Goal: Task Accomplishment & Management: Manage account settings

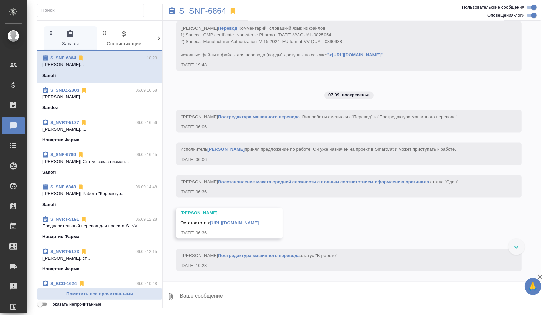
scroll to position [4319, 0]
click at [213, 10] on p "S_SNF-6864" at bounding box center [202, 11] width 47 height 7
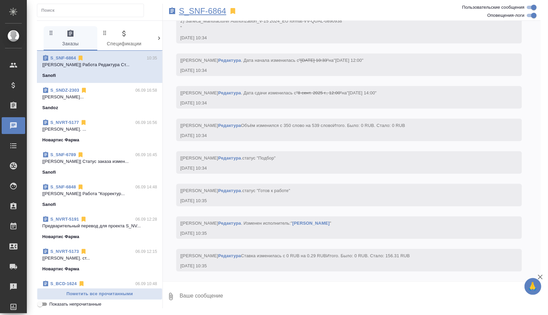
scroll to position [4613, 0]
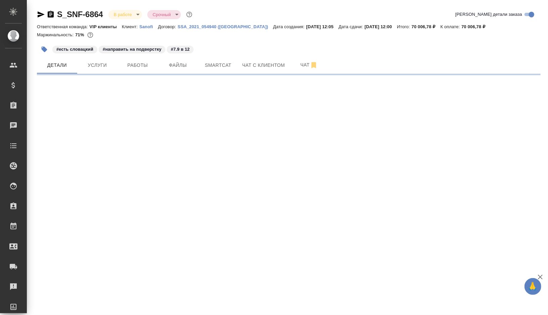
select select "RU"
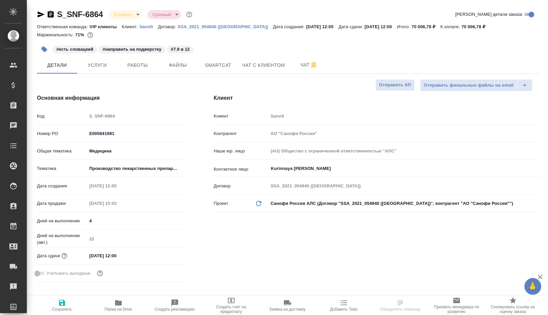
type textarea "x"
click at [218, 68] on span "Smartcat" at bounding box center [218, 65] width 32 height 8
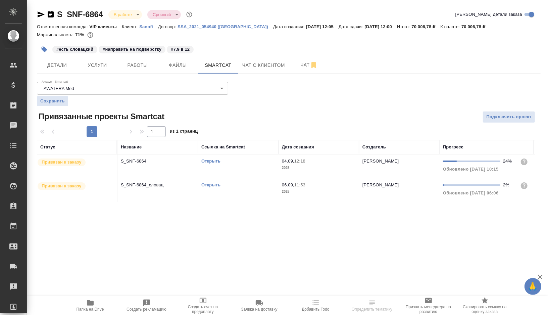
click at [211, 185] on link "Открыть" at bounding box center [210, 184] width 19 height 5
click at [142, 65] on span "Работы" at bounding box center [138, 65] width 32 height 8
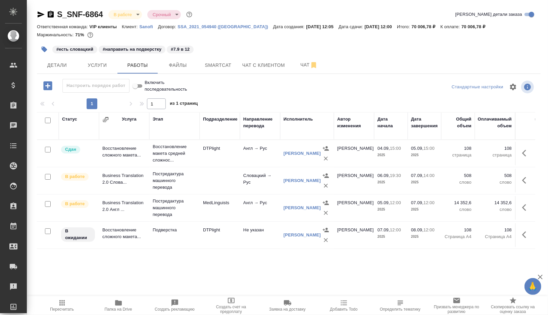
click at [44, 85] on icon "button" at bounding box center [47, 85] width 9 height 9
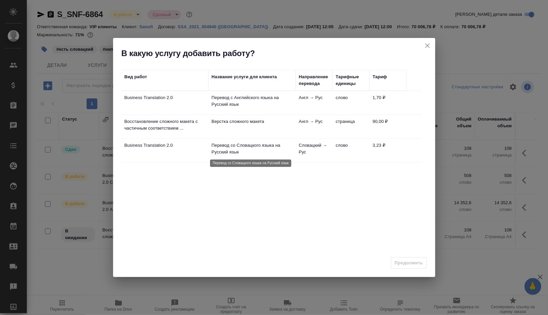
click at [267, 149] on p "Перевод со Словацкого языка на Русский язык" at bounding box center [252, 148] width 81 height 13
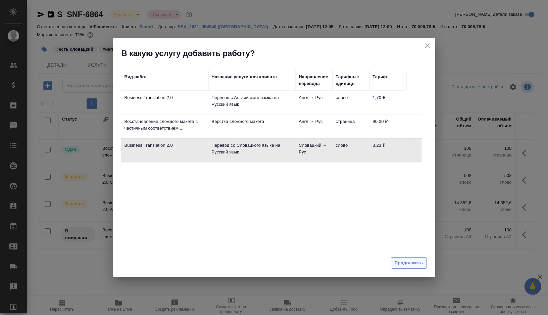
click at [402, 266] on span "Продолжить" at bounding box center [409, 263] width 28 height 8
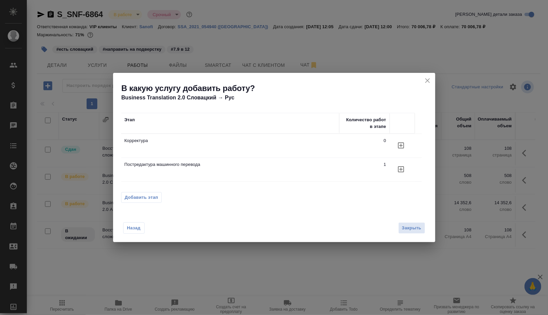
click at [155, 200] on span "Добавить этап" at bounding box center [142, 197] width 34 height 7
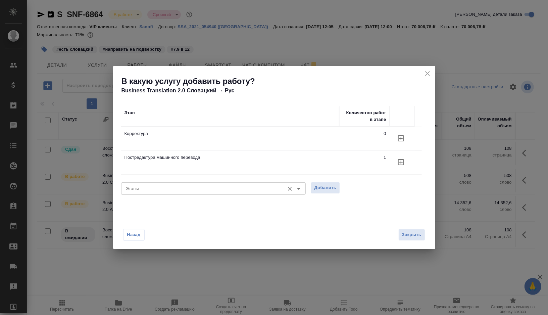
click at [188, 191] on input "Этапы" at bounding box center [202, 188] width 158 height 8
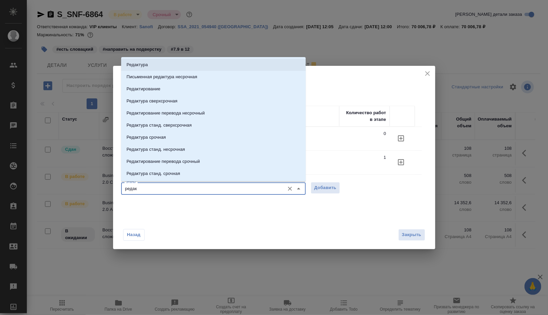
click at [145, 67] on p "Редактура" at bounding box center [137, 64] width 21 height 7
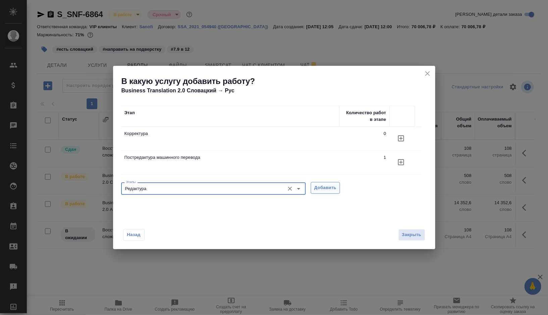
type input "Редактура"
click at [321, 189] on span "Добавить" at bounding box center [326, 188] width 22 height 8
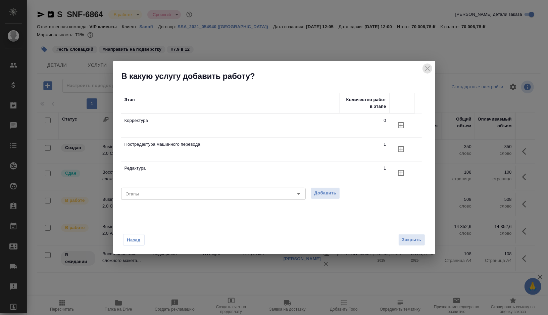
click at [427, 69] on icon "close" at bounding box center [427, 68] width 5 height 5
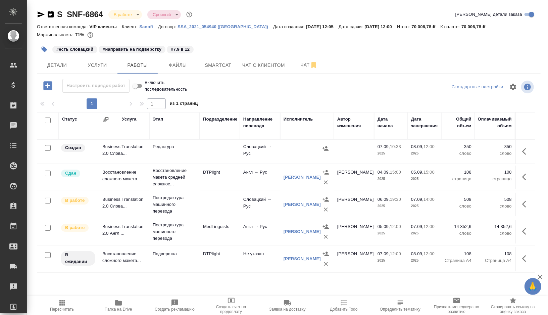
click at [215, 151] on td at bounding box center [220, 152] width 40 height 24
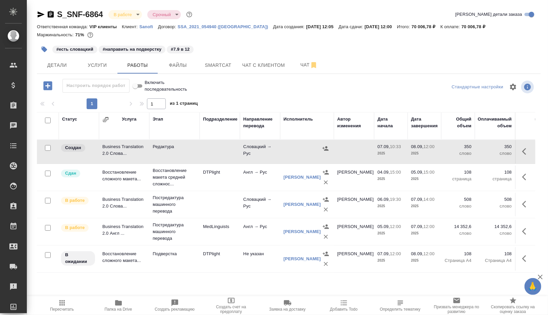
click at [215, 151] on td at bounding box center [220, 152] width 40 height 24
click at [214, 204] on td at bounding box center [220, 205] width 40 height 24
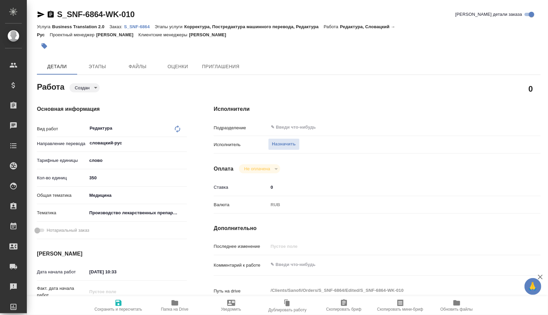
type textarea "x"
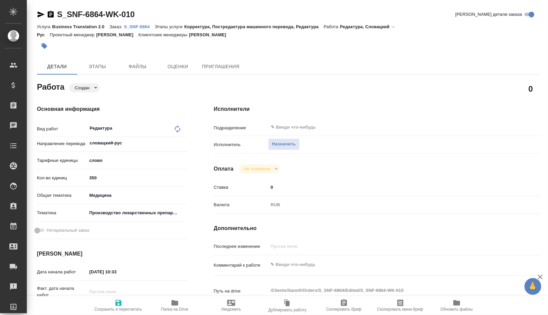
type textarea "x"
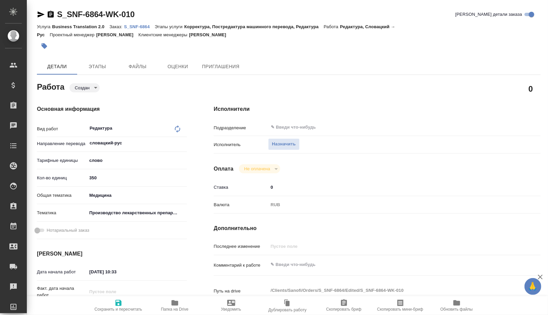
type textarea "x"
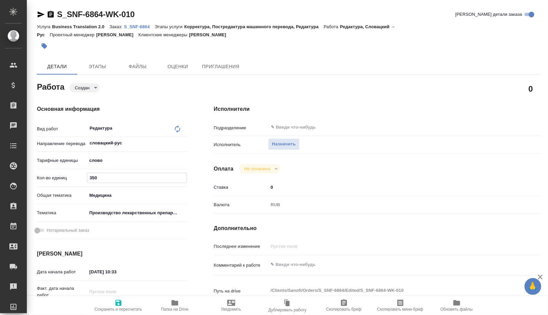
click at [104, 180] on input "350" at bounding box center [136, 178] width 99 height 10
type textarea "x"
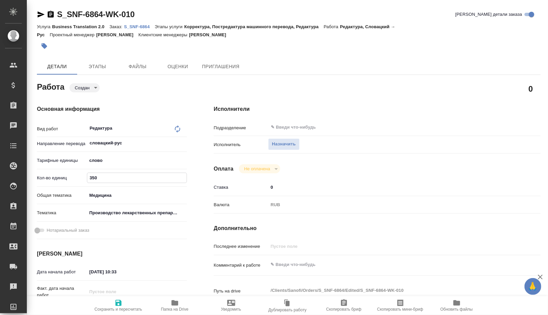
type textarea "x"
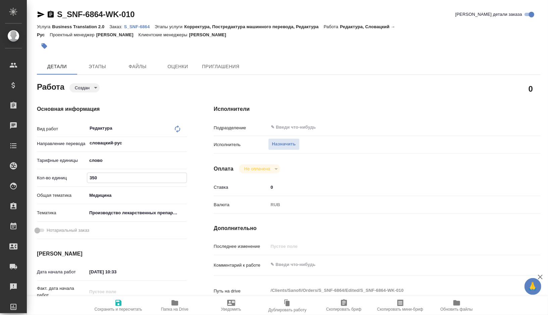
type textarea "x"
type input "35"
type textarea "x"
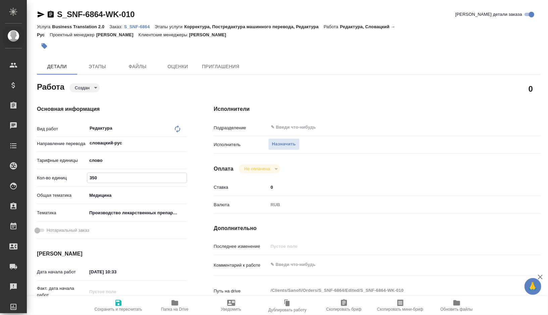
type textarea "x"
type input "3"
type textarea "x"
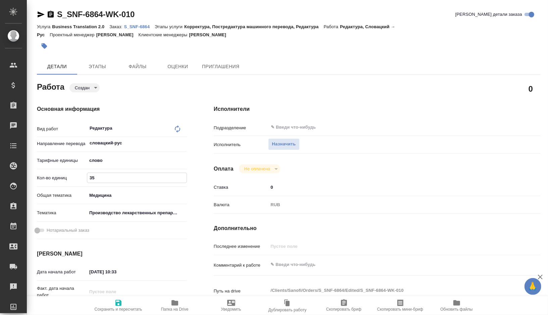
type textarea "x"
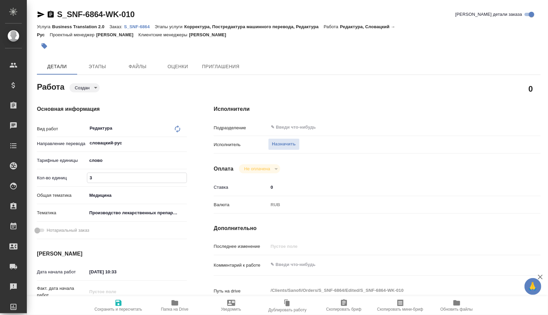
type textarea "x"
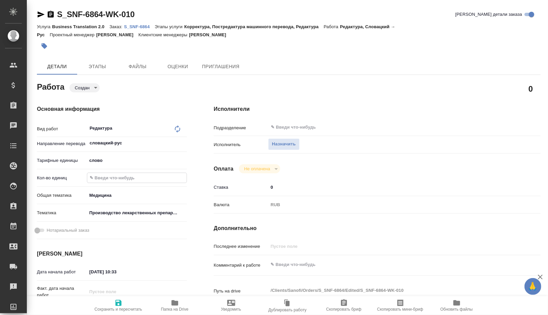
type textarea "x"
type input "5"
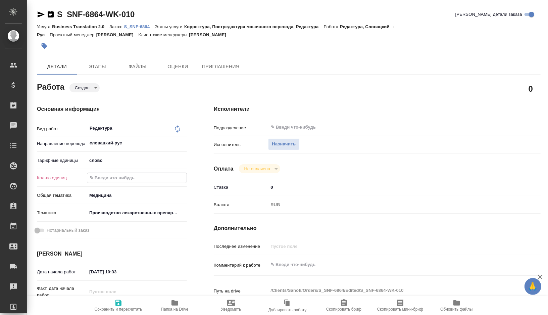
type textarea "x"
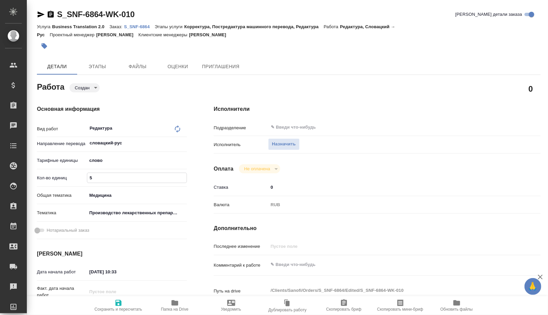
type textarea "x"
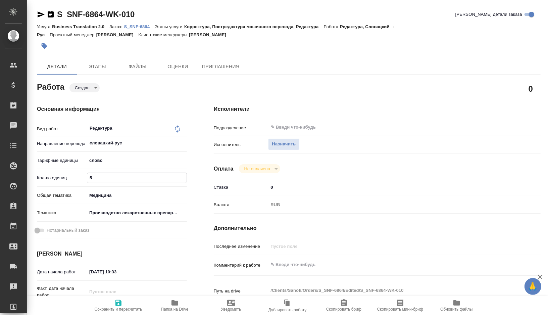
type input "53"
type textarea "x"
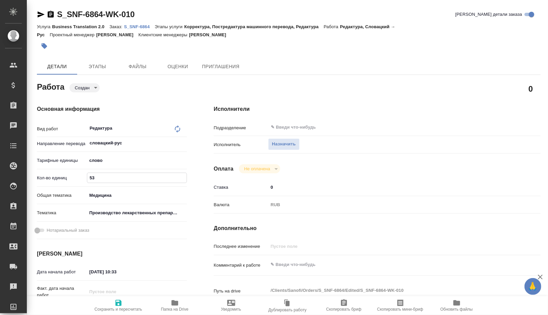
type textarea "x"
type input "539"
type textarea "x"
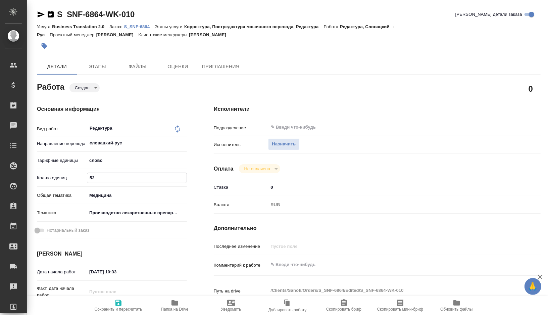
type textarea "x"
type input "539"
type textarea "x"
click at [298, 259] on textarea at bounding box center [390, 264] width 245 height 11
paste textarea "словацкий язык из файлов 1) Saneca_GMP certificate_Non-sterile Pharma_20-12-202…"
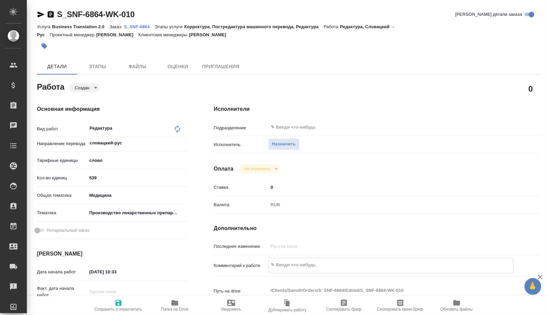
type textarea "словацкий язык из файлов 1) Saneca_GMP certificate_Non-sterile Pharma_20-12-202…"
type textarea "x"
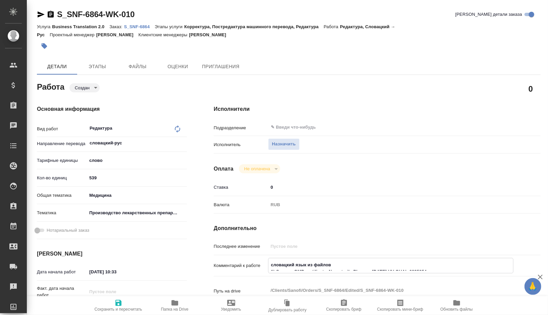
type textarea "x"
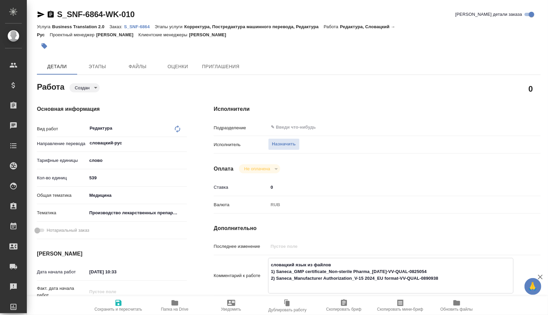
click at [270, 265] on textarea "словацкий язык из файлов 1) Saneca_GMP certificate_Non-sterile Pharma_20-12-202…" at bounding box center [391, 275] width 245 height 32
type textarea "x"
type textarea "рсловацкий язык из файлов 1) Saneca_GMP certificate_Non-sterile Pharma_20-12-20…"
type textarea "x"
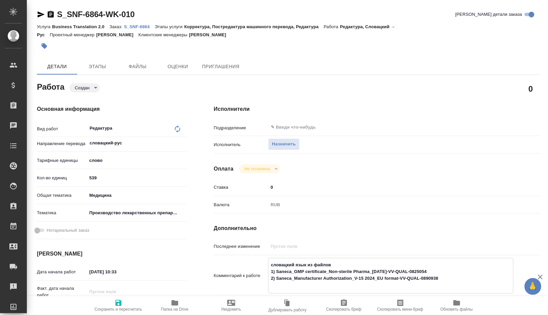
type textarea "x"
type textarea "ресловацкий язык из файлов 1) Saneca_GMP certificate_Non-sterile Pharma_20-12-2…"
type textarea "x"
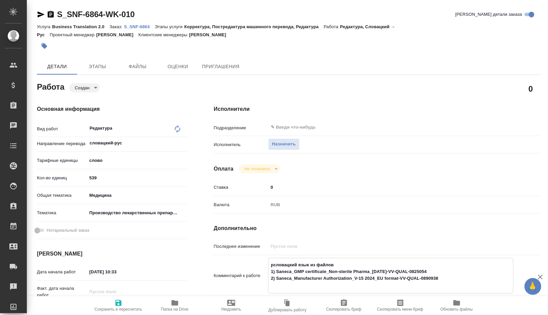
type textarea "x"
type textarea "редсловацкий язык из файлов 1) Saneca_GMP certificate_Non-sterile Pharma_20-12-…"
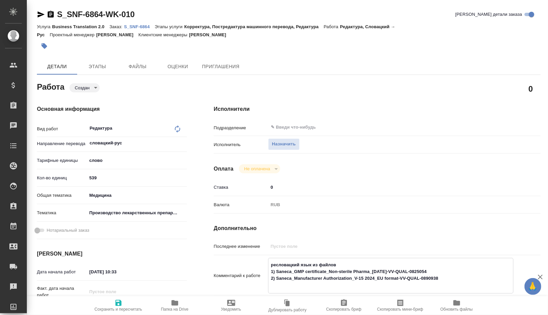
type textarea "x"
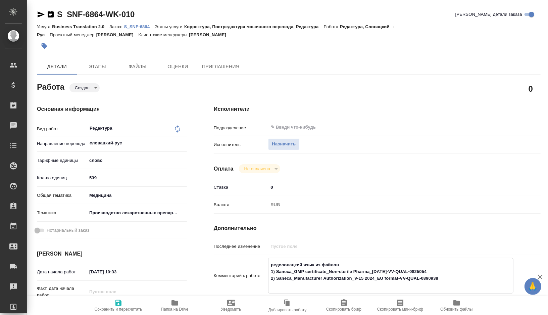
type textarea "редасловацкий язык из файлов 1) Saneca_GMP certificate_Non-sterile Pharma_20-12…"
type textarea "x"
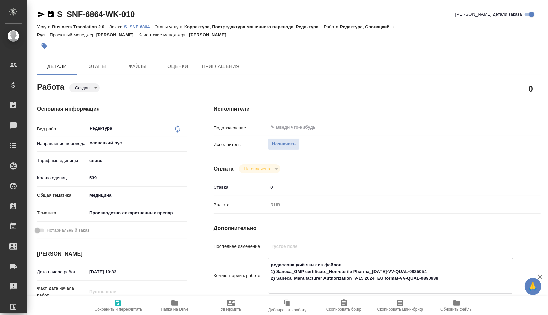
type textarea "x"
type textarea "редаксловацкий язык из файлов 1) Saneca_GMP certificate_Non-sterile Pharma_20-1…"
type textarea "x"
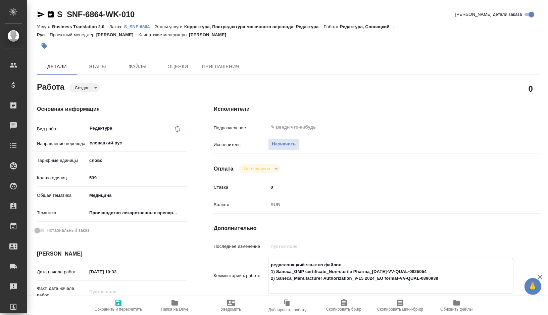
type textarea "x"
type textarea "редактсловацкий язык из файлов 1) Saneca_GMP certificate_Non-sterile Pharma_20-…"
type textarea "x"
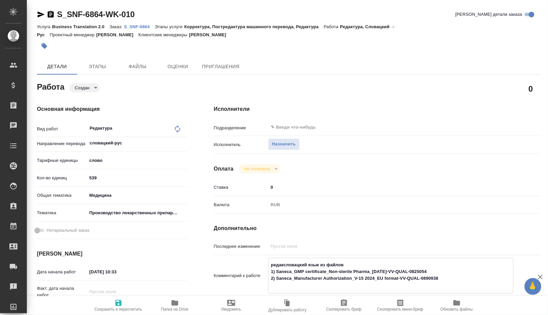
type textarea "x"
type textarea "редактусловацкий язык из файлов 1) Saneca_GMP certificate_Non-sterile Pharma_20…"
type textarea "x"
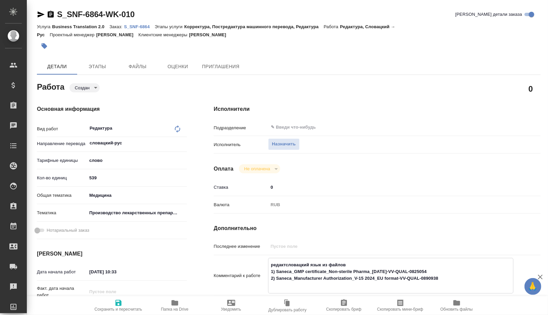
type textarea "x"
type textarea "редактурсловацкий язык из файлов 1) Saneca_GMP certificate_Non-sterile Pharma_2…"
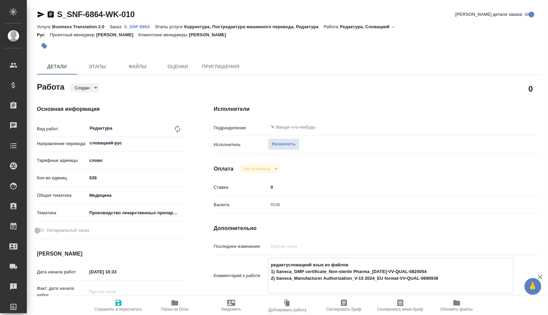
type textarea "x"
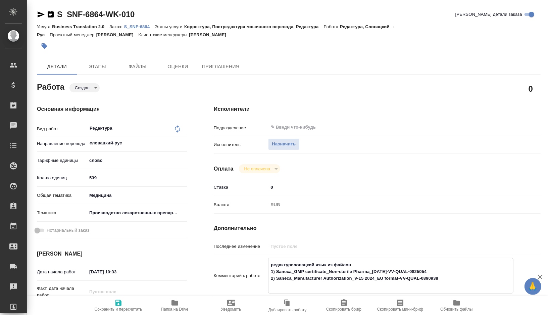
type textarea "редактурасловацкий язык из файлов 1) Saneca_GMP certificate_Non-sterile Pharma_…"
type textarea "x"
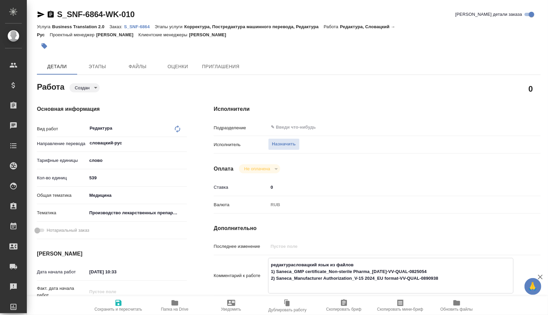
type textarea "x"
type textarea "редактура словацкий язык из файлов 1) Saneca_GMP certificate_Non-sterile Pharma…"
type textarea "x"
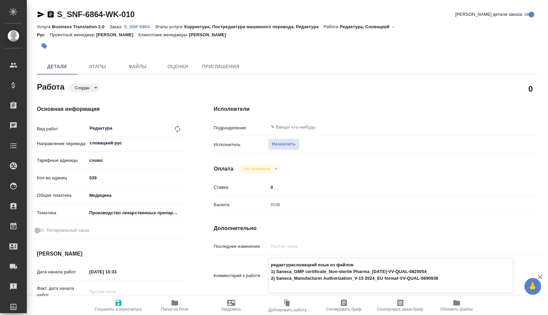
type textarea "x"
click at [326, 264] on textarea "редактура словацкий язык из файлов 1) Saneca_GMP certificate_Non-sterile Pharma…" at bounding box center [391, 275] width 245 height 32
type textarea "редактура словацкий из файлов 1) Saneca_GMP certificate_Non-sterile Pharma_20-1…"
type textarea "x"
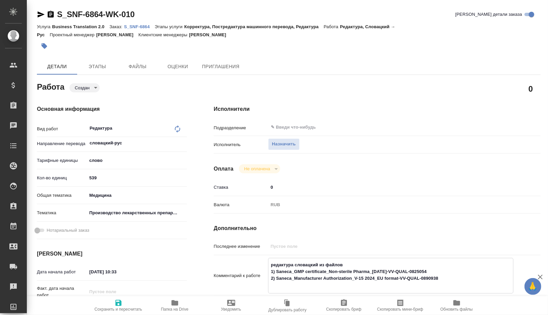
type textarea "x"
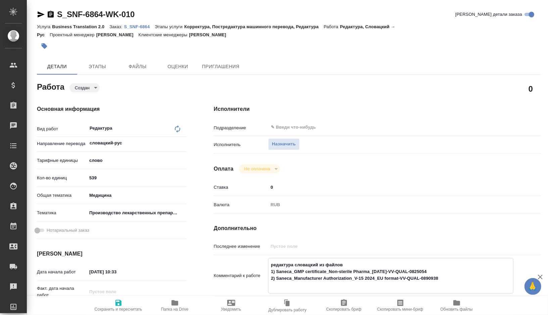
type textarea "редактура словацки из файлов 1) Saneca_GMP certificate_Non-sterile Pharma_20-12…"
type textarea "x"
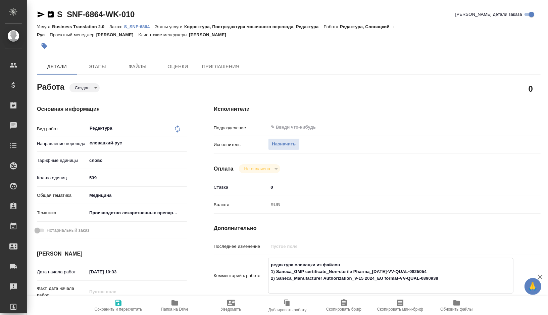
type textarea "x"
type textarea "редактура словацк из файлов 1) Saneca_GMP certificate_Non-sterile Pharma_20-12-…"
type textarea "x"
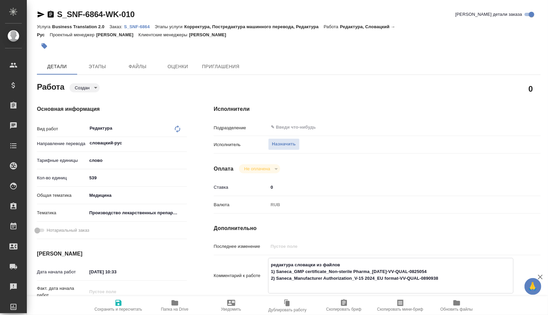
type textarea "x"
type textarea "редактура словац из файлов 1) Saneca_GMP certificate_Non-sterile Pharma_20-12-2…"
type textarea "x"
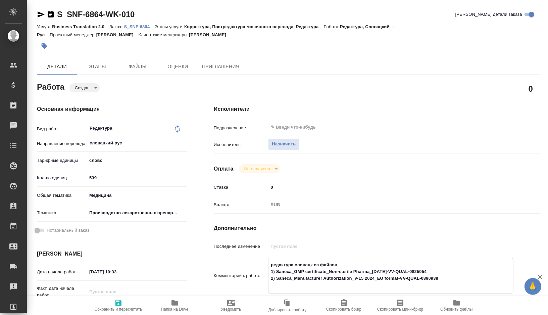
type textarea "x"
type textarea "редактура словац- из файлов 1) Saneca_GMP certificate_Non-sterile Pharma_20-12-…"
type textarea "x"
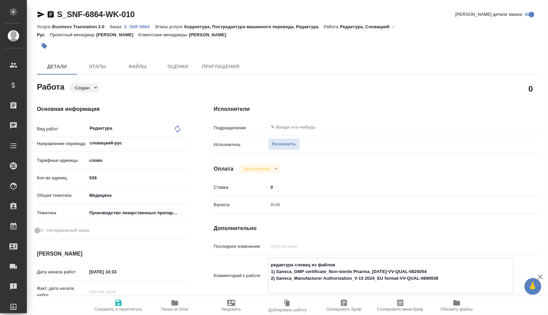
type textarea "x"
type textarea "редактура словац-р из файлов 1) Saneca_GMP certificate_Non-sterile Pharma_20-12…"
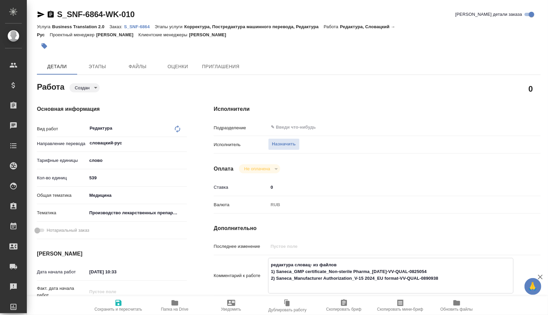
type textarea "x"
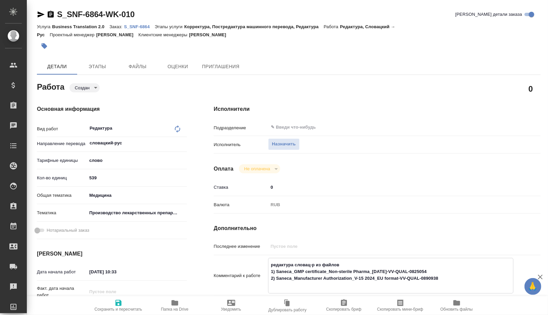
type textarea "редактура словац-ру из файлов 1) Saneca_GMP certificate_Non-sterile Pharma_20-1…"
type textarea "x"
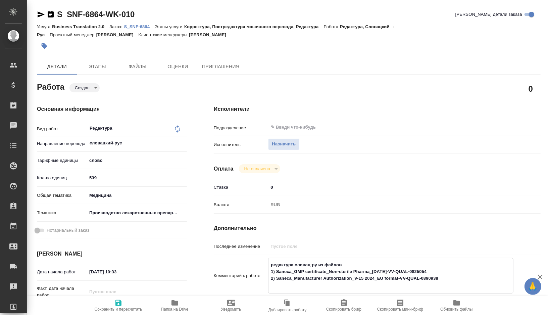
type textarea "x"
type textarea "редактура словац-рус из файлов 1) Saneca_GMP certificate_Non-sterile Pharma_20-…"
type textarea "x"
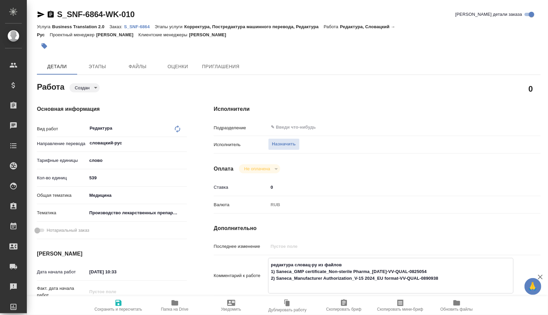
type textarea "x"
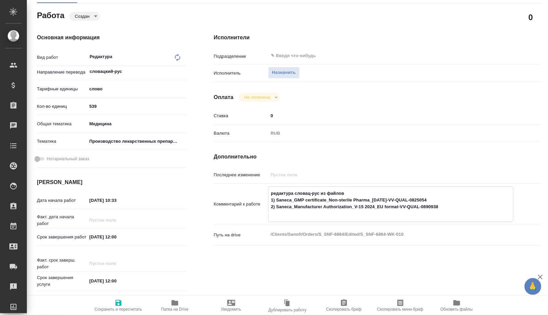
scroll to position [76, 0]
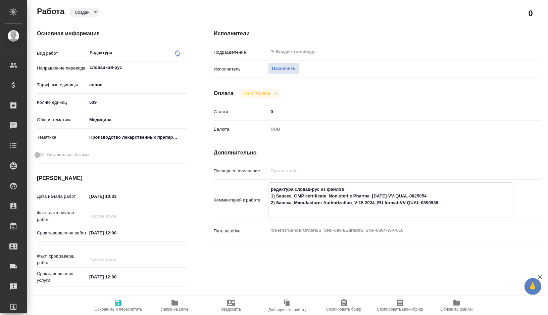
type textarea "редактура словац-рус из файлов 1) Saneca_GMP certificate_Non-sterile Pharma_20-…"
type textarea "x"
click at [93, 234] on input "08.09.2025 12:00" at bounding box center [116, 233] width 59 height 10
type textarea "x"
type input "00.92.0251 20:0_"
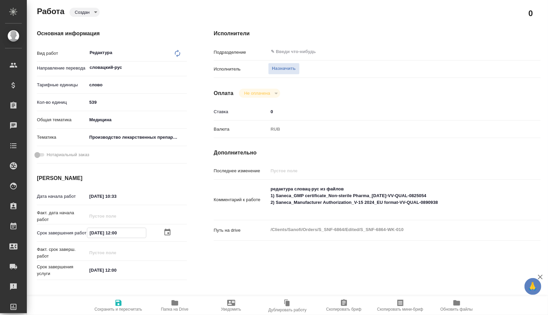
type textarea "x"
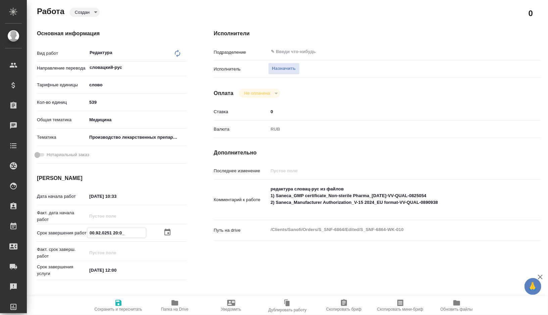
type input "07.09.2025 12:00"
type textarea "x"
click at [118, 232] on input "07.09.2025 12:00" at bounding box center [116, 233] width 59 height 10
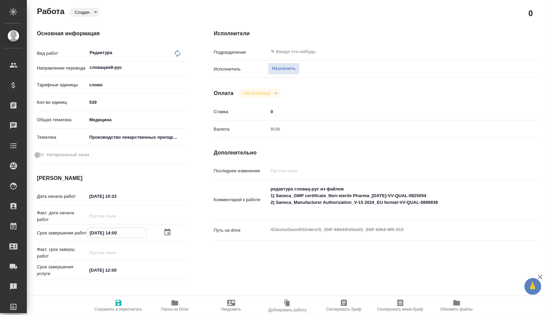
click at [130, 197] on input "07.09.2025 10:33" at bounding box center [116, 196] width 59 height 10
click at [116, 301] on icon "button" at bounding box center [119, 303] width 6 height 6
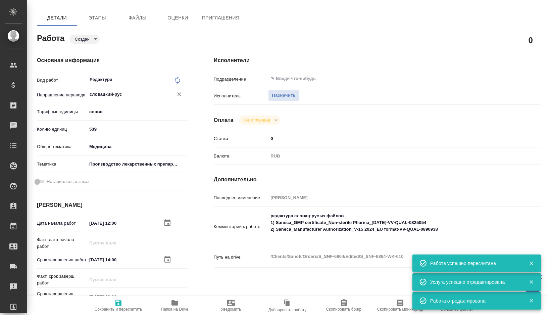
scroll to position [0, 0]
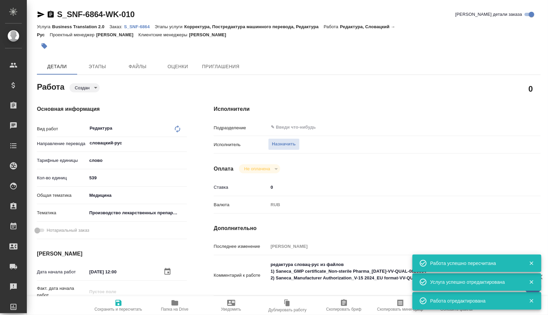
click at [93, 87] on body "🙏 .cls-1 fill:#fff; AWATERA Gorshkova Valentina Клиенты Спецификации Заказы 0 Ч…" at bounding box center [274, 157] width 548 height 315
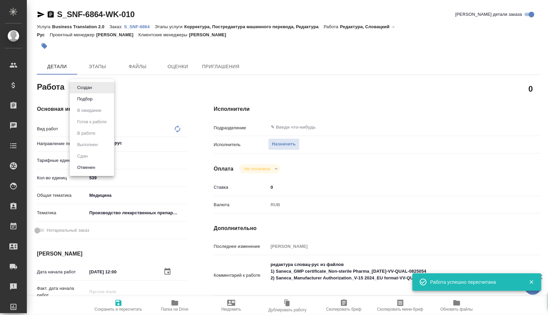
click at [94, 100] on button "Подбор" at bounding box center [84, 98] width 19 height 7
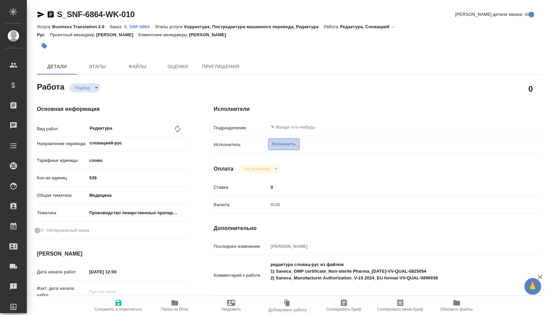
click at [273, 146] on span "Назначить" at bounding box center [284, 144] width 24 height 8
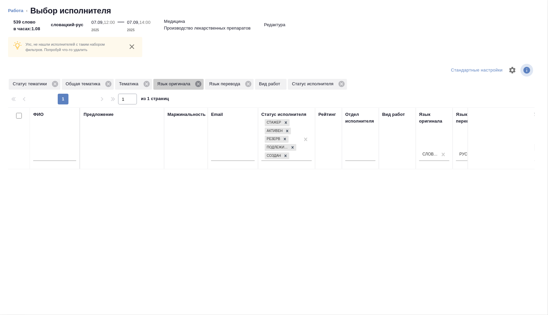
click at [200, 83] on icon at bounding box center [198, 84] width 6 height 6
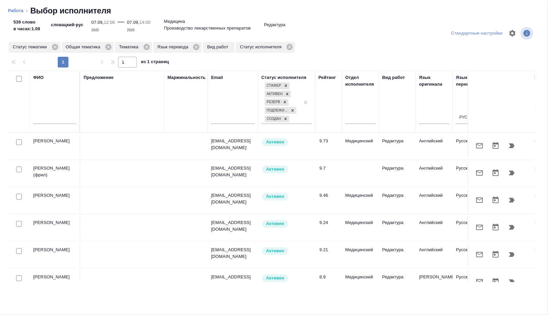
click at [55, 119] on input "text" at bounding box center [54, 120] width 43 height 8
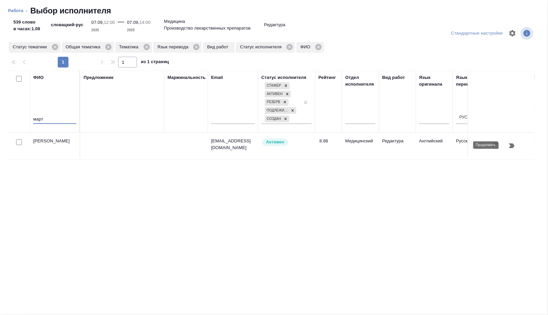
click at [513, 145] on icon "button" at bounding box center [512, 145] width 6 height 5
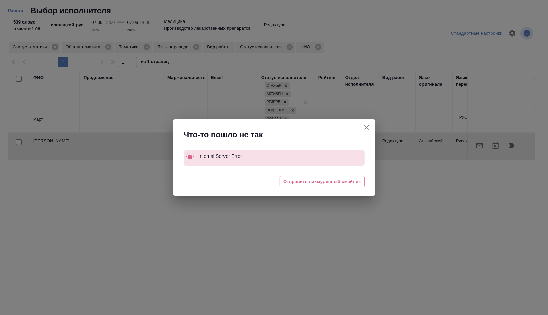
click at [366, 128] on icon "button" at bounding box center [367, 127] width 8 height 8
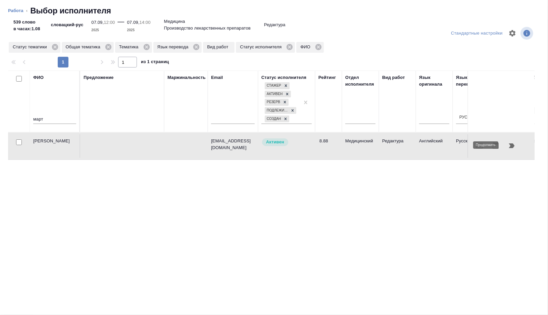
click at [512, 145] on icon "button" at bounding box center [512, 145] width 6 height 5
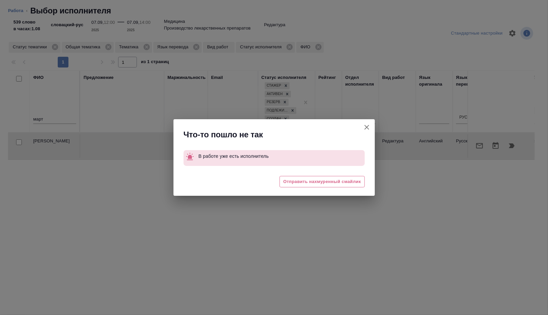
click at [367, 127] on icon "button" at bounding box center [367, 127] width 5 height 5
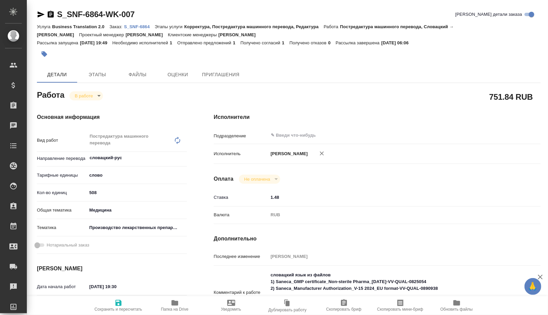
type textarea "x"
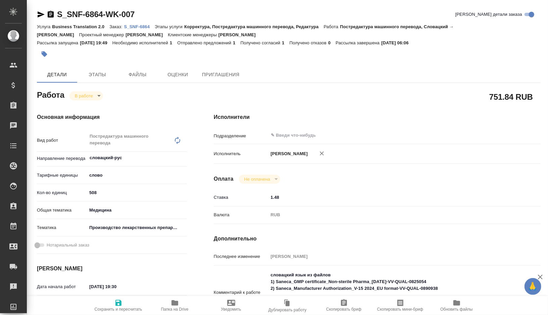
type textarea "x"
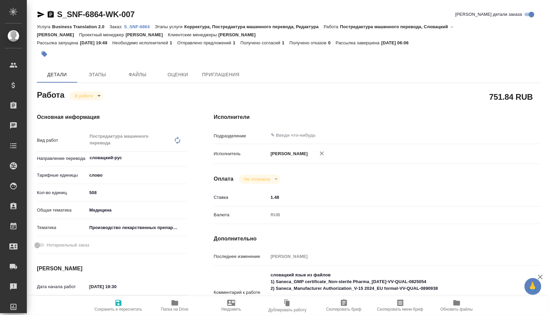
type textarea "x"
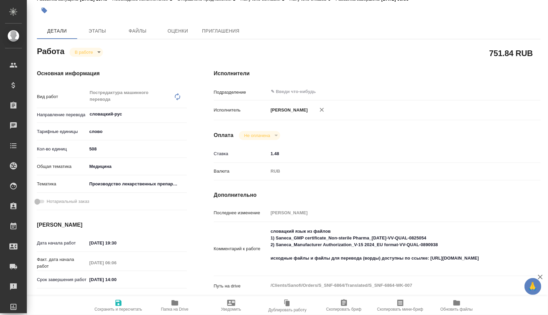
type textarea "x"
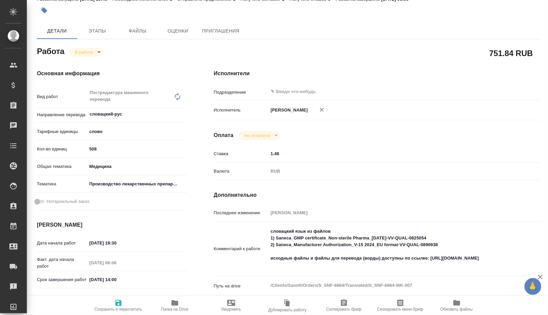
scroll to position [53, 0]
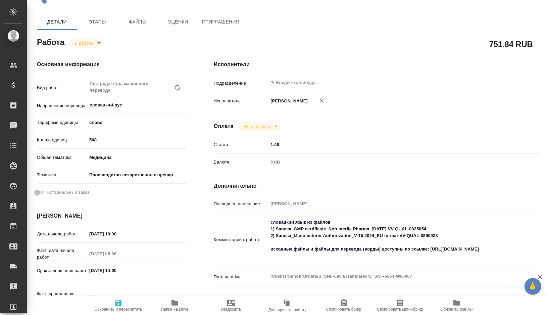
type textarea "x"
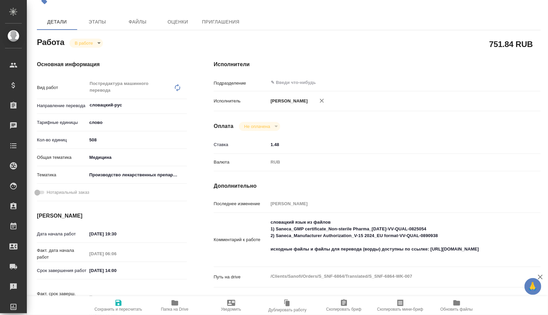
type textarea "x"
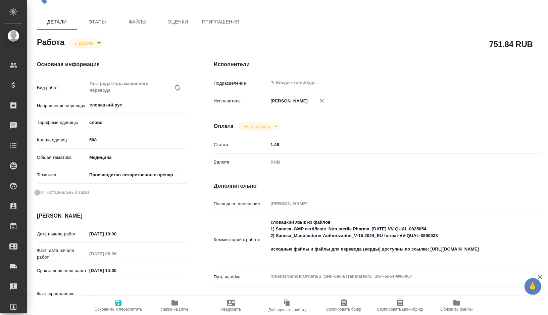
type textarea "x"
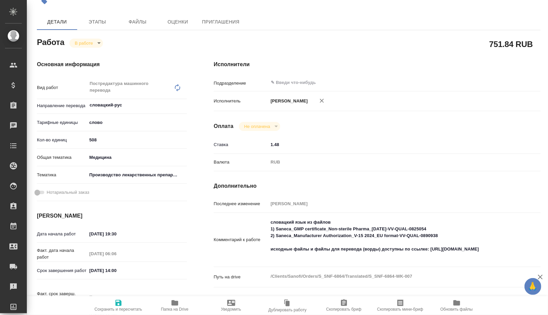
type textarea "x"
click at [274, 228] on textarea "словацкий язык из файлов 1) Saneca_GMP certificate_Non-sterile Pharma_20-12-202…" at bounding box center [390, 239] width 245 height 45
type textarea "x"
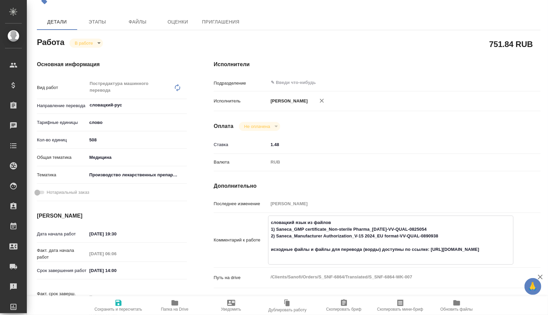
type textarea "x"
drag, startPoint x: 274, startPoint y: 228, endPoint x: 447, endPoint y: 244, distance: 173.7
click at [447, 244] on textarea "словацкий язык из файлов 1) Saneca_GMP certificate_Non-sterile Pharma_20-12-202…" at bounding box center [391, 239] width 245 height 45
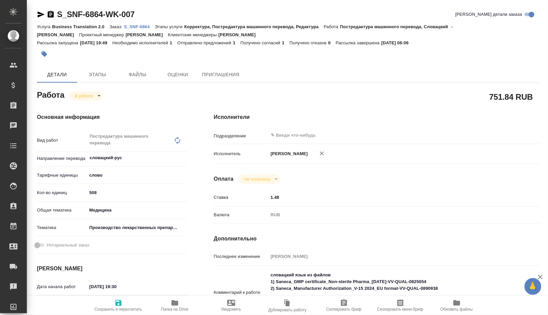
type textarea "x"
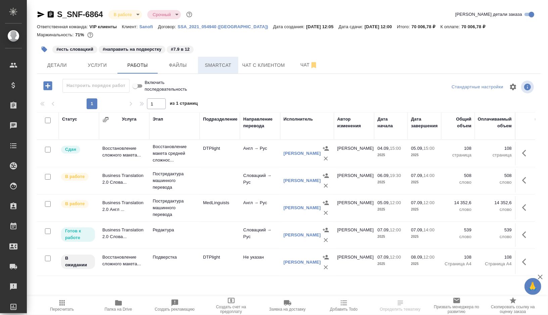
click at [222, 64] on span "Smartcat" at bounding box center [218, 65] width 32 height 8
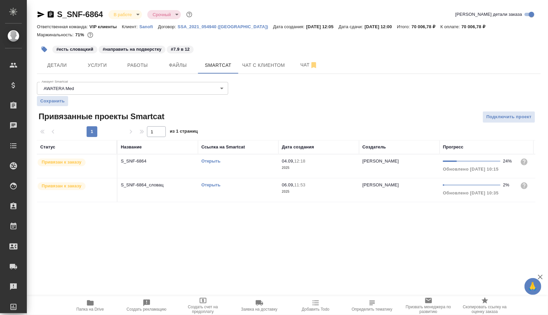
click at [208, 184] on link "Открыть" at bounding box center [210, 184] width 19 height 5
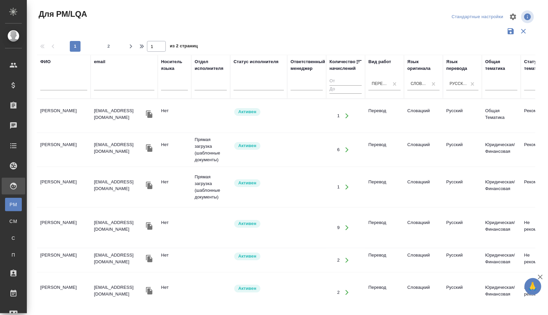
scroll to position [598, 0]
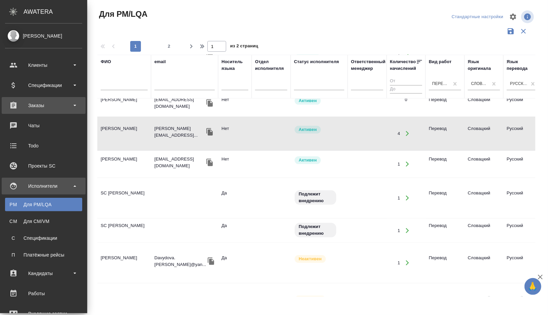
click at [32, 103] on div "Заказы" at bounding box center [43, 105] width 77 height 10
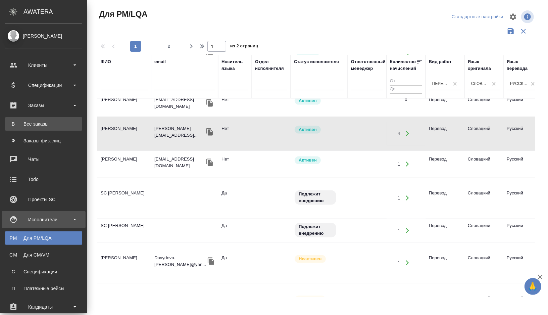
click at [36, 126] on div "Все заказы" at bounding box center [43, 124] width 71 height 7
